Goal: Use online tool/utility: Utilize a website feature to perform a specific function

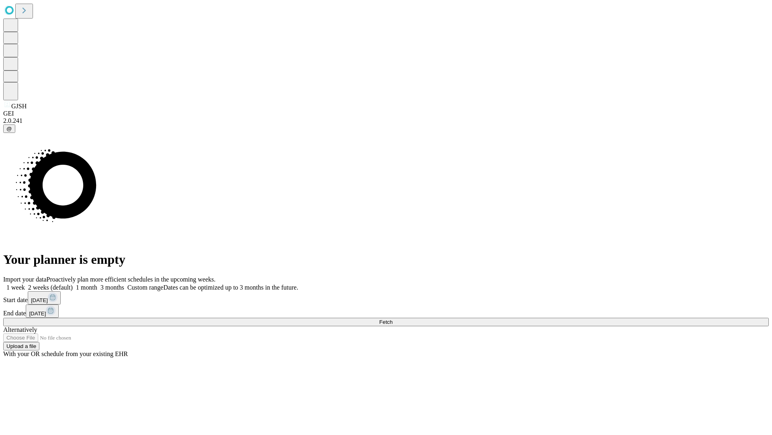
click at [393, 319] on span "Fetch" at bounding box center [385, 322] width 13 height 6
